Goal: Information Seeking & Learning: Learn about a topic

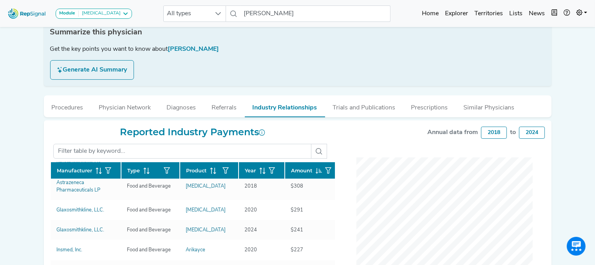
scroll to position [126, 0]
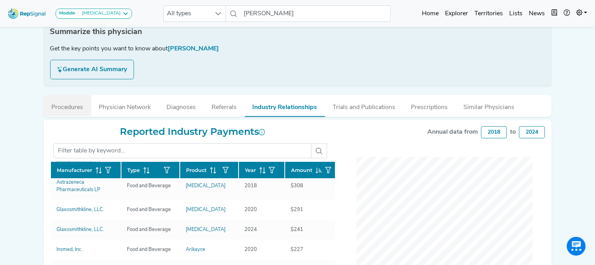
click at [73, 103] on button "Procedures" at bounding box center [67, 105] width 47 height 21
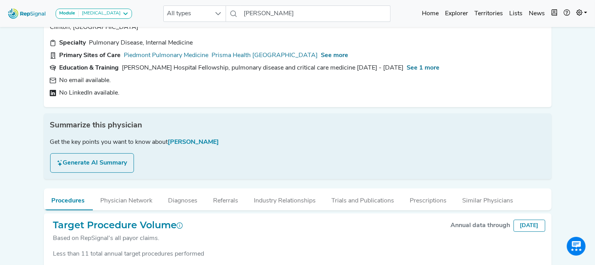
scroll to position [0, 0]
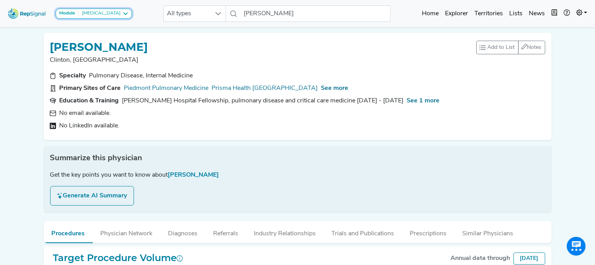
click at [97, 14] on div "[MEDICAL_DATA]" at bounding box center [100, 14] width 42 height 6
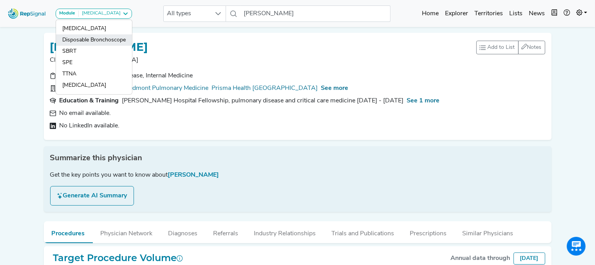
click at [108, 41] on link "Disposable Bronchoscope" at bounding box center [94, 39] width 76 height 11
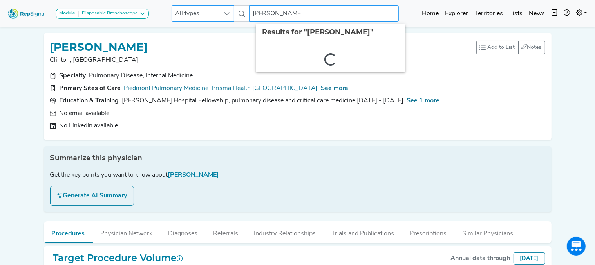
drag, startPoint x: 303, startPoint y: 14, endPoint x: 172, endPoint y: 13, distance: 130.7
click at [172, 13] on div "All types [PERSON_NAME] 2 results are available" at bounding box center [284, 13] width 227 height 16
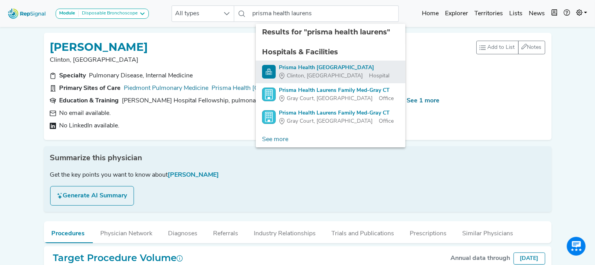
click at [323, 67] on div "Prisma Health [GEOGRAPHIC_DATA]" at bounding box center [334, 68] width 110 height 8
type input "Prisma Health [GEOGRAPHIC_DATA]"
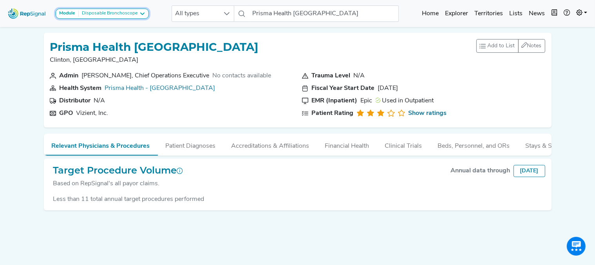
click at [95, 14] on div "Disposable Bronchoscope" at bounding box center [108, 14] width 59 height 6
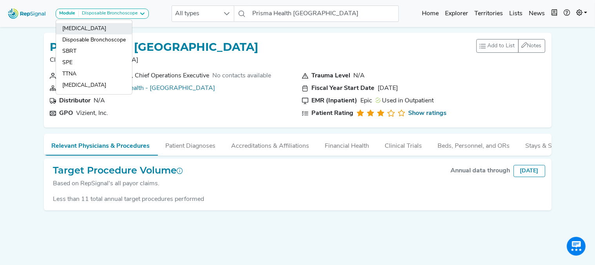
click at [81, 27] on link "[MEDICAL_DATA]" at bounding box center [94, 28] width 76 height 11
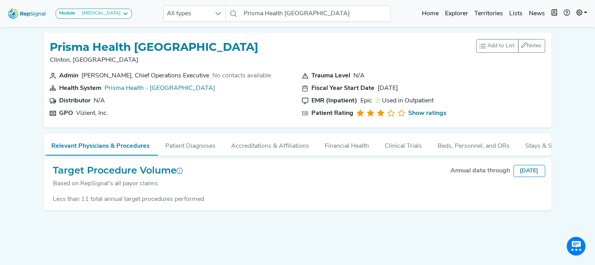
scroll to position [27, 0]
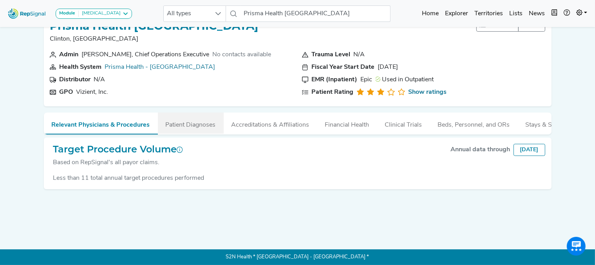
click at [200, 119] on button "Patient Diagnoses" at bounding box center [191, 123] width 66 height 21
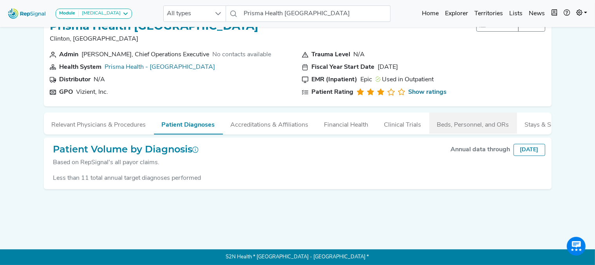
click at [464, 117] on button "Beds, Personnel, and ORs" at bounding box center [473, 123] width 88 height 21
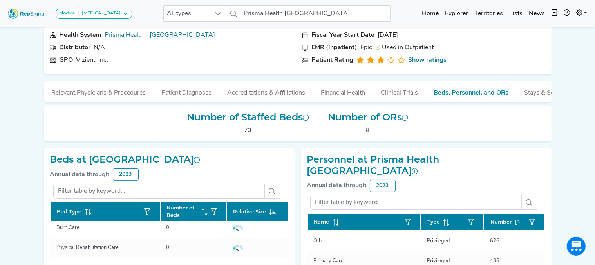
scroll to position [0, 0]
